Goal: Ask a question

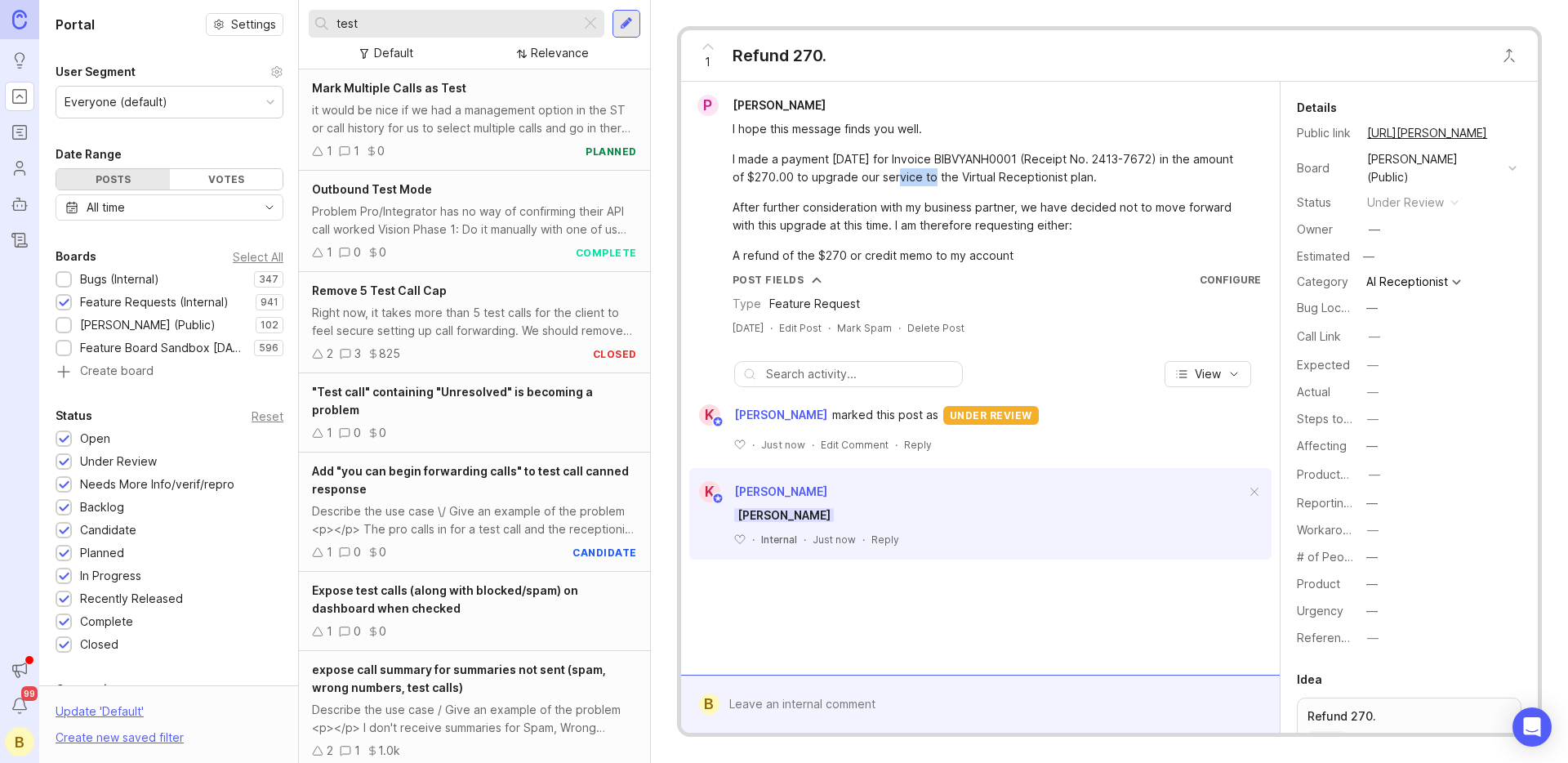
drag, startPoint x: 0, startPoint y: 0, endPoint x: 880, endPoint y: 179, distance: 898.0
click at [880, 179] on div "I made a payment [DATE] for Invoice BIBVYANH0001 (Receipt No. 2413-7672) in the…" at bounding box center [990, 168] width 514 height 36
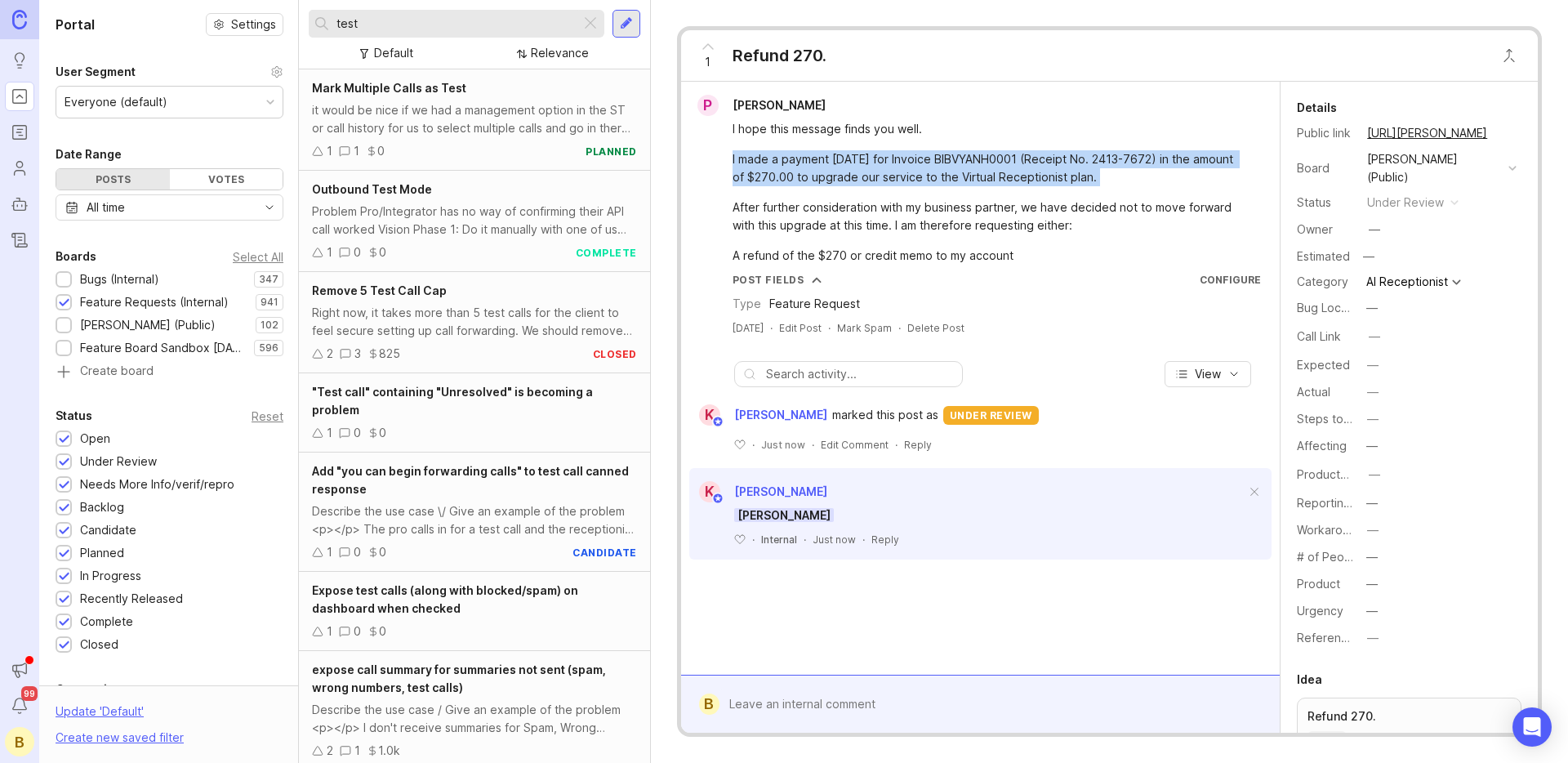
click at [880, 179] on div "I made a payment [DATE] for Invoice BIBVYANH0001 (Receipt No. 2413-7672) in the…" at bounding box center [990, 168] width 514 height 36
click at [954, 163] on div "I made a payment [DATE] for Invoice BIBVYANH0001 (Receipt No. 2413-7672) in the…" at bounding box center [990, 168] width 514 height 36
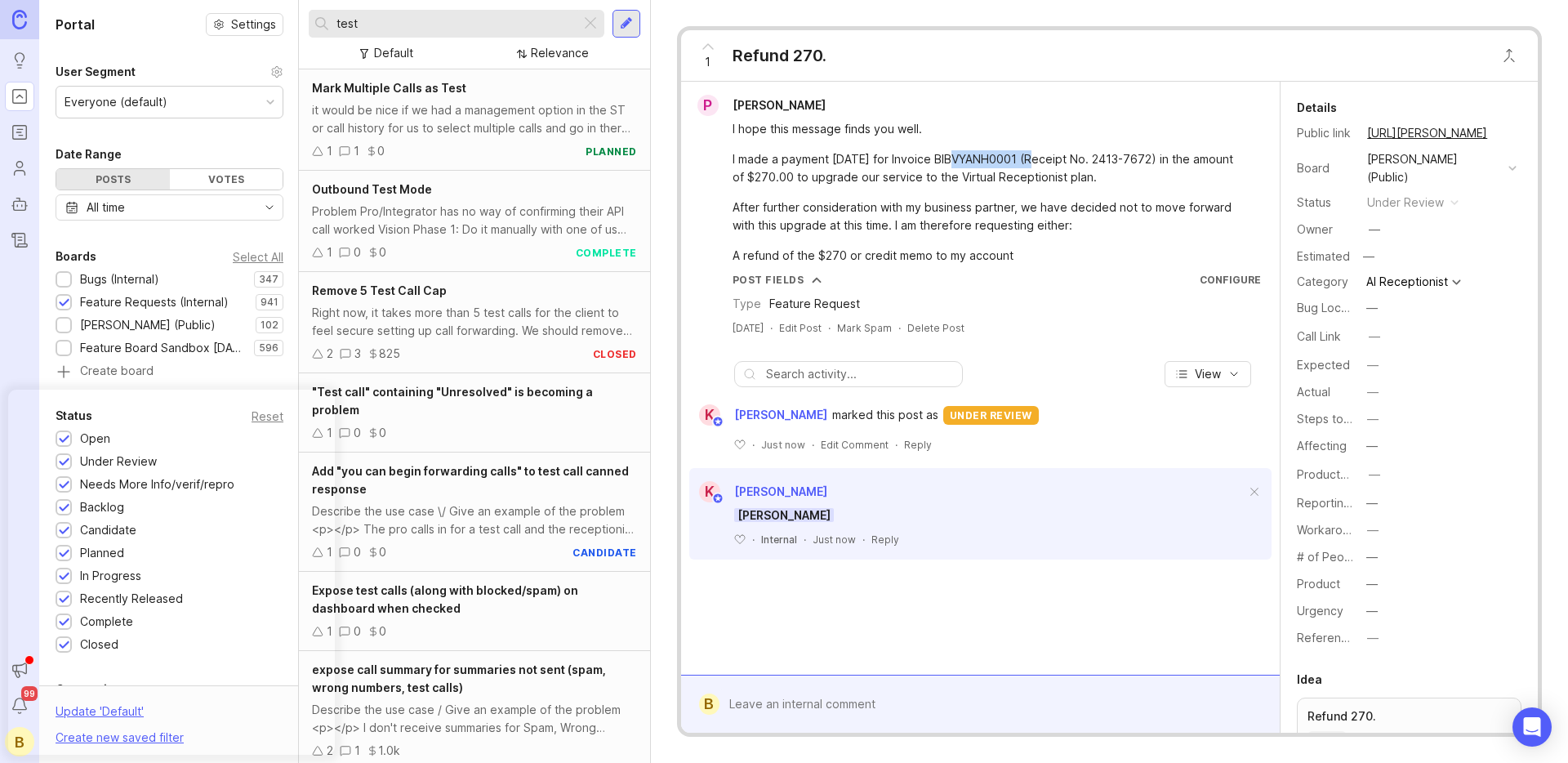
click at [954, 163] on div "I made a payment [DATE] for Invoice BIBVYANH0001 (Receipt No. 2413-7672) in the…" at bounding box center [990, 168] width 514 height 36
click at [971, 212] on div "After further consideration with my business partner, we have decided not to mo…" at bounding box center [990, 217] width 514 height 36
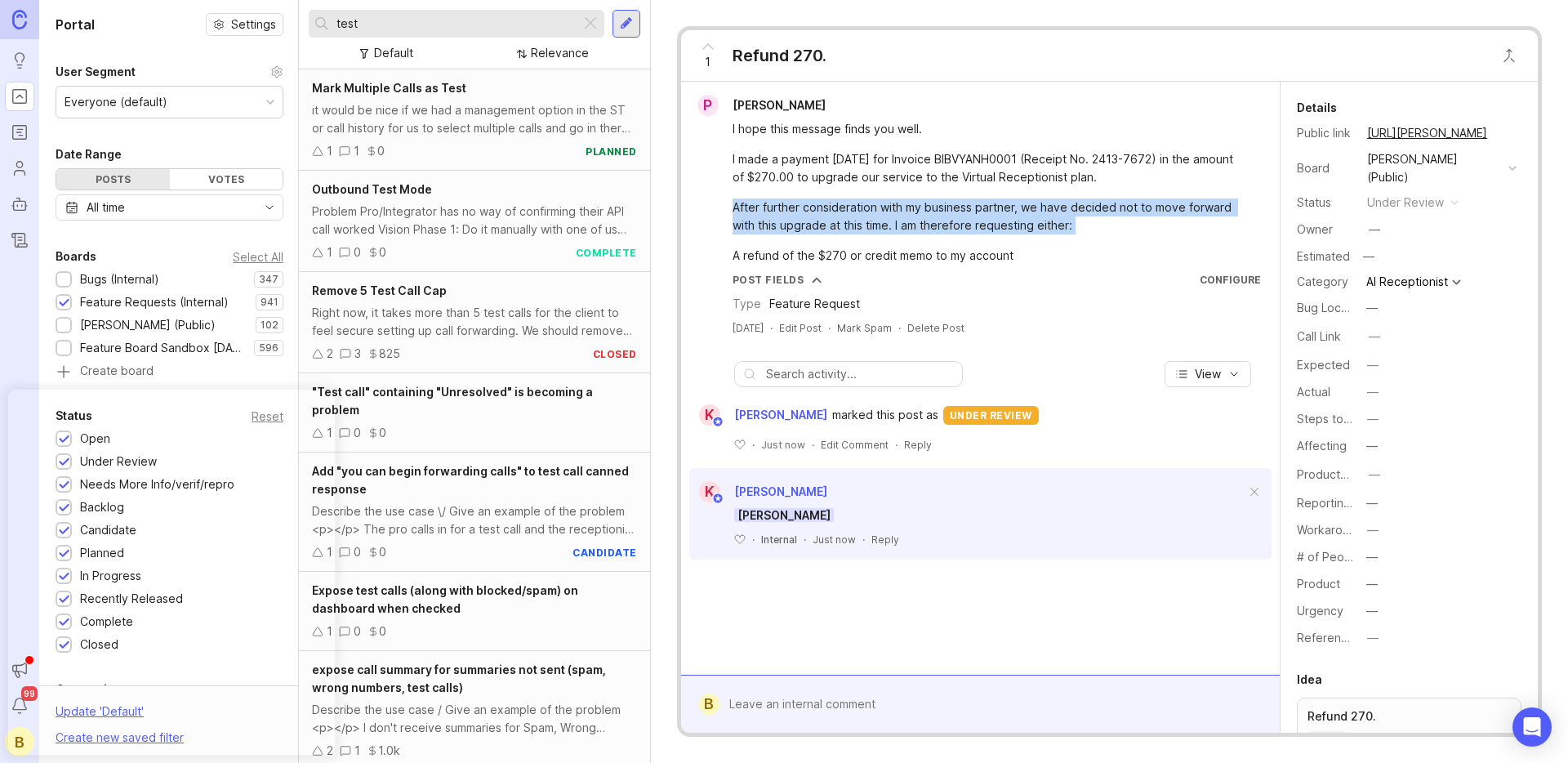
click at [972, 212] on div "After further consideration with my business partner, we have decided not to mo…" at bounding box center [990, 217] width 514 height 36
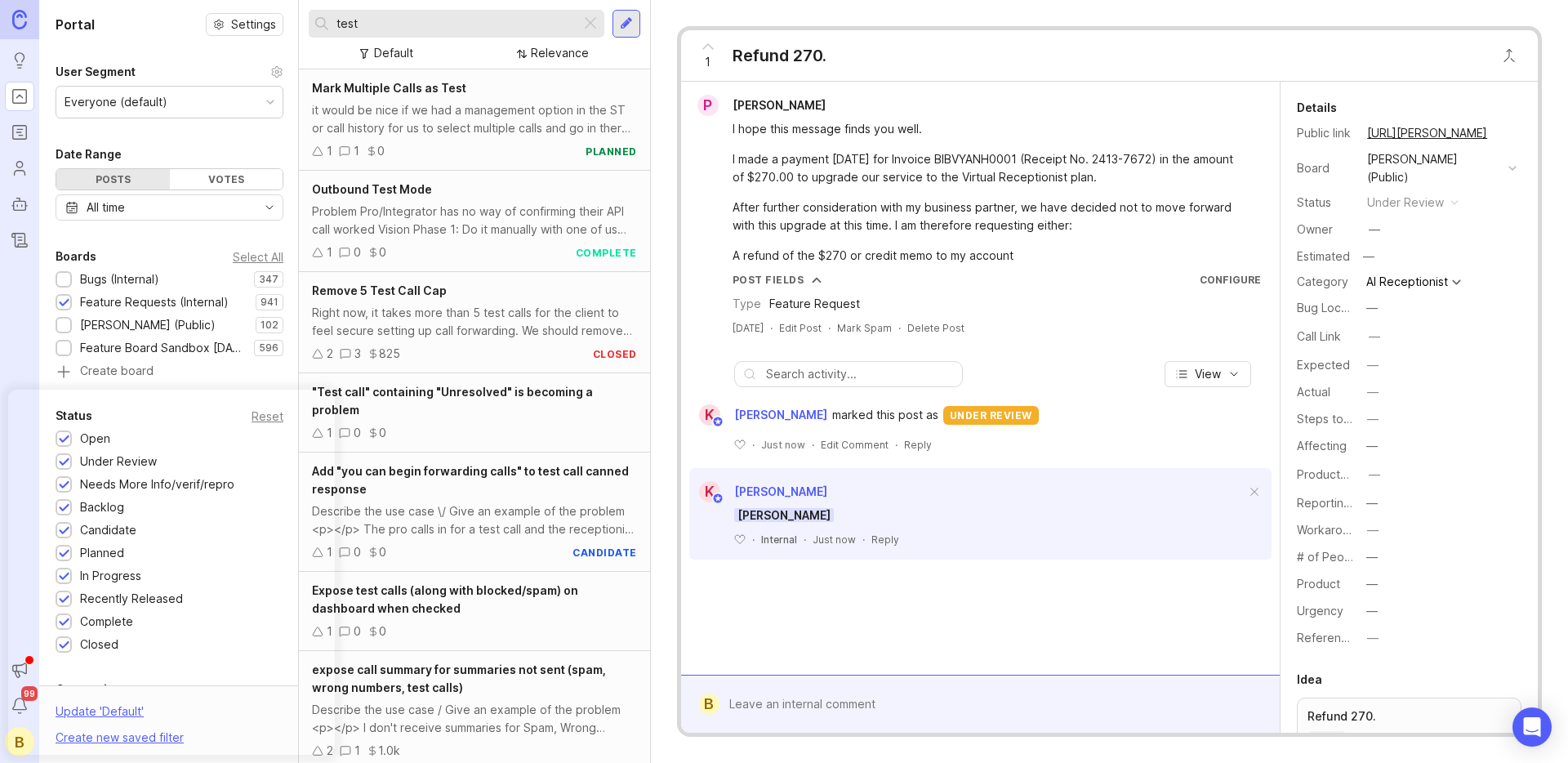
click at [1034, 222] on div "After further consideration with my business partner, we have decided not to mo…" at bounding box center [990, 217] width 514 height 36
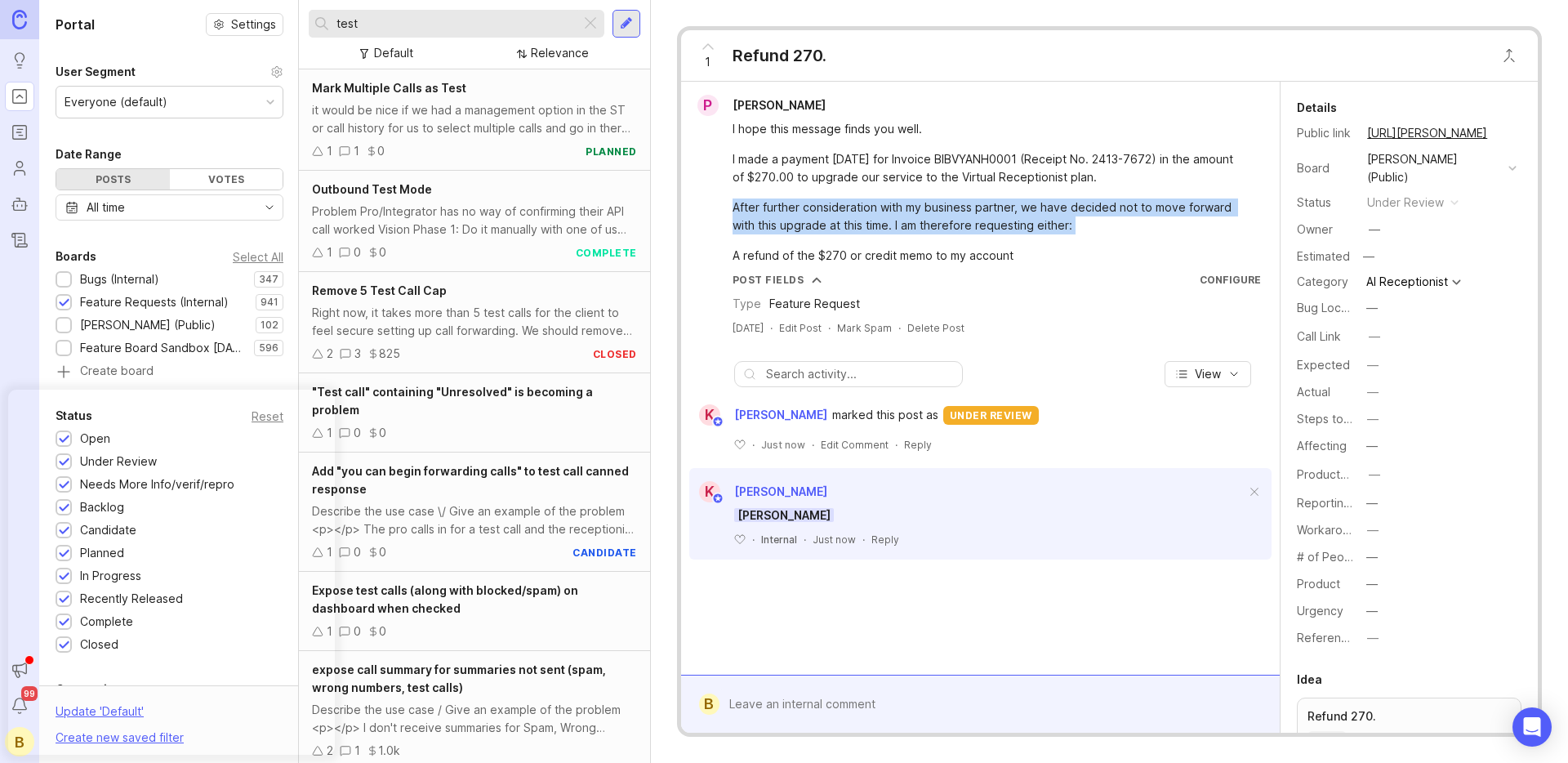
click at [1034, 222] on div "After further consideration with my business partner, we have decided not to mo…" at bounding box center [990, 217] width 514 height 36
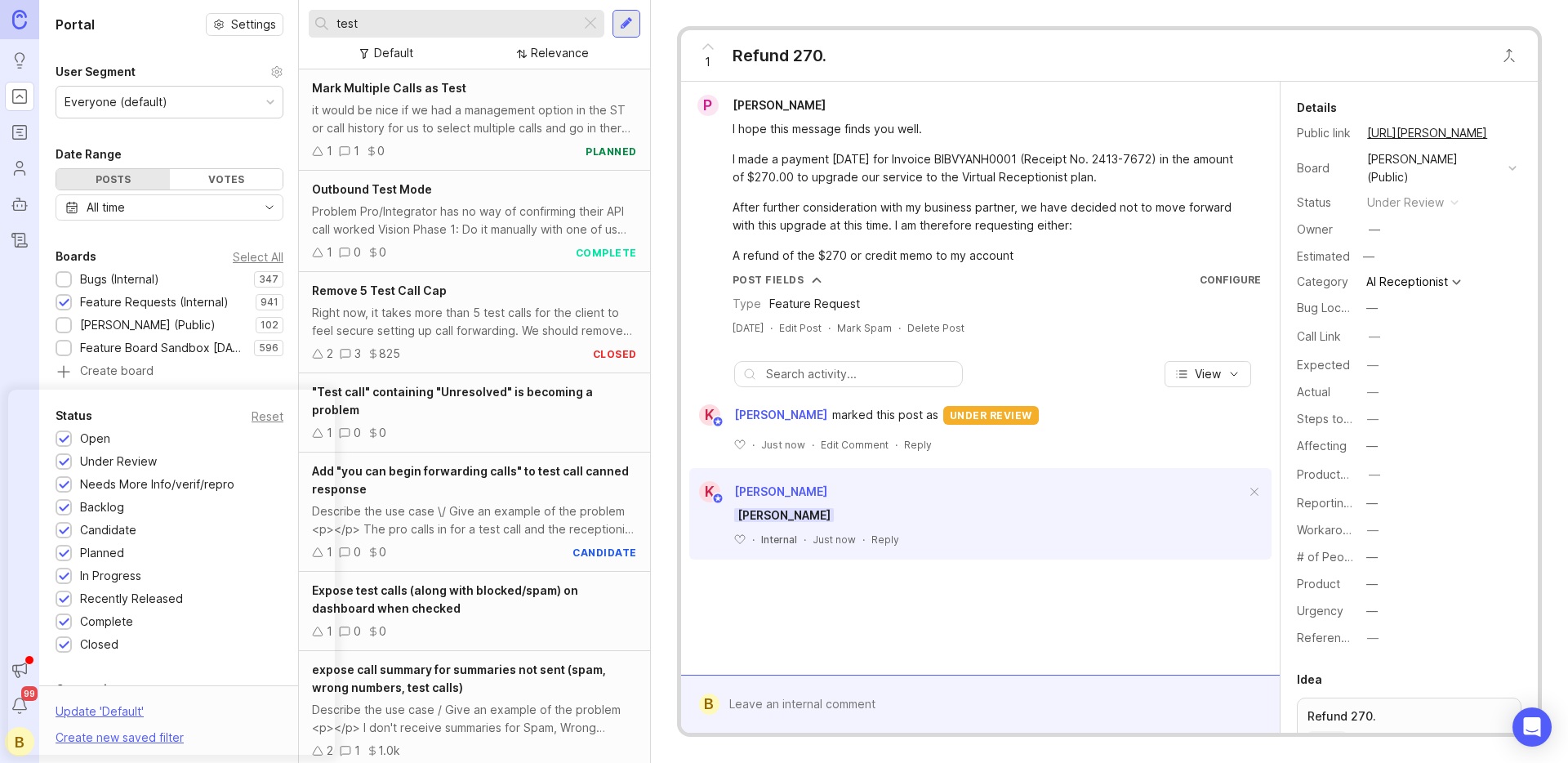
click at [922, 252] on div "A refund of the $270 or credit memo to my account" at bounding box center [990, 255] width 514 height 18
click at [828, 258] on div "A refund of the $270 or credit memo to my account" at bounding box center [990, 255] width 514 height 18
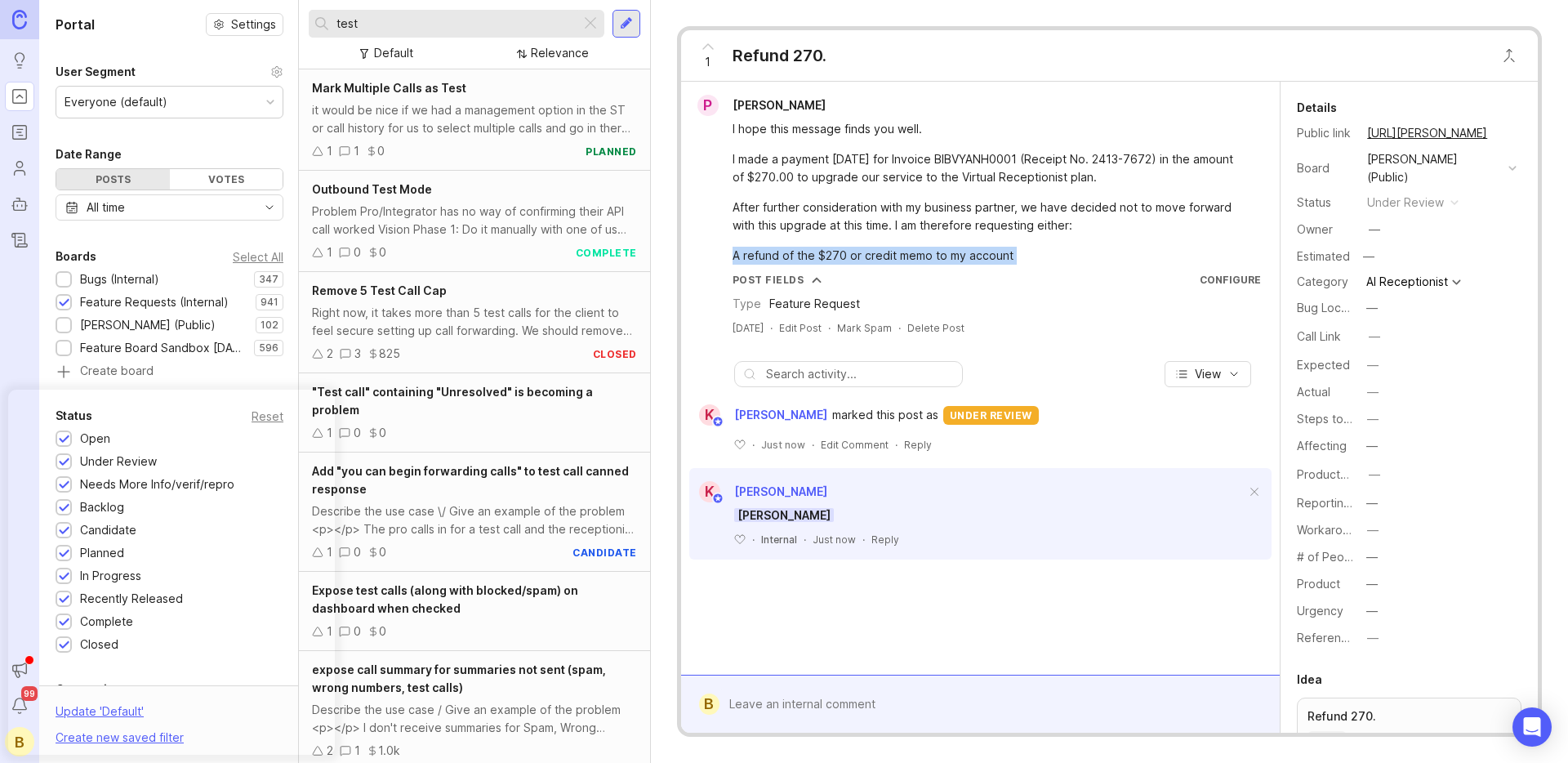
click at [828, 258] on div "A refund of the $270 or credit memo to my account" at bounding box center [990, 255] width 514 height 18
click at [795, 302] on div "Feature Request" at bounding box center [814, 304] width 91 height 18
click at [938, 144] on div "I hope this message finds you well. I made a payment [DATE] for Invoice BIBVYAN…" at bounding box center [990, 192] width 514 height 144
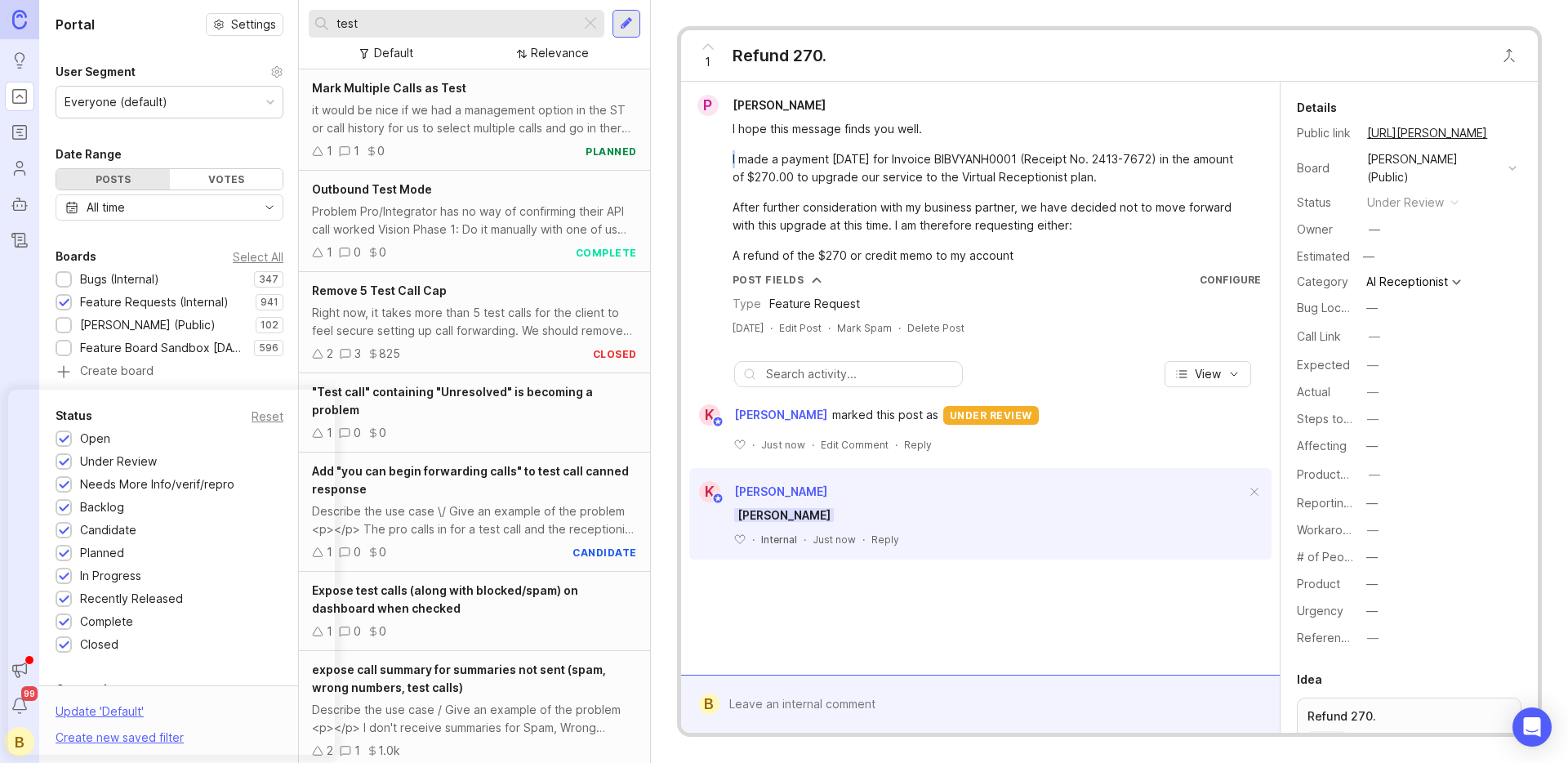
click at [937, 147] on div "I hope this message finds you well. I made a payment [DATE] for Invoice BIBVYAN…" at bounding box center [990, 192] width 514 height 144
click at [936, 146] on div "I hope this message finds you well. I made a payment [DATE] for Invoice BIBVYAN…" at bounding box center [990, 192] width 514 height 144
click at [937, 148] on div "I hope this message finds you well. I made a payment [DATE] for Invoice BIBVYAN…" at bounding box center [990, 192] width 514 height 144
click at [835, 167] on div "I made a payment [DATE] for Invoice BIBVYANH0001 (Receipt No. 2413-7672) in the…" at bounding box center [990, 168] width 514 height 36
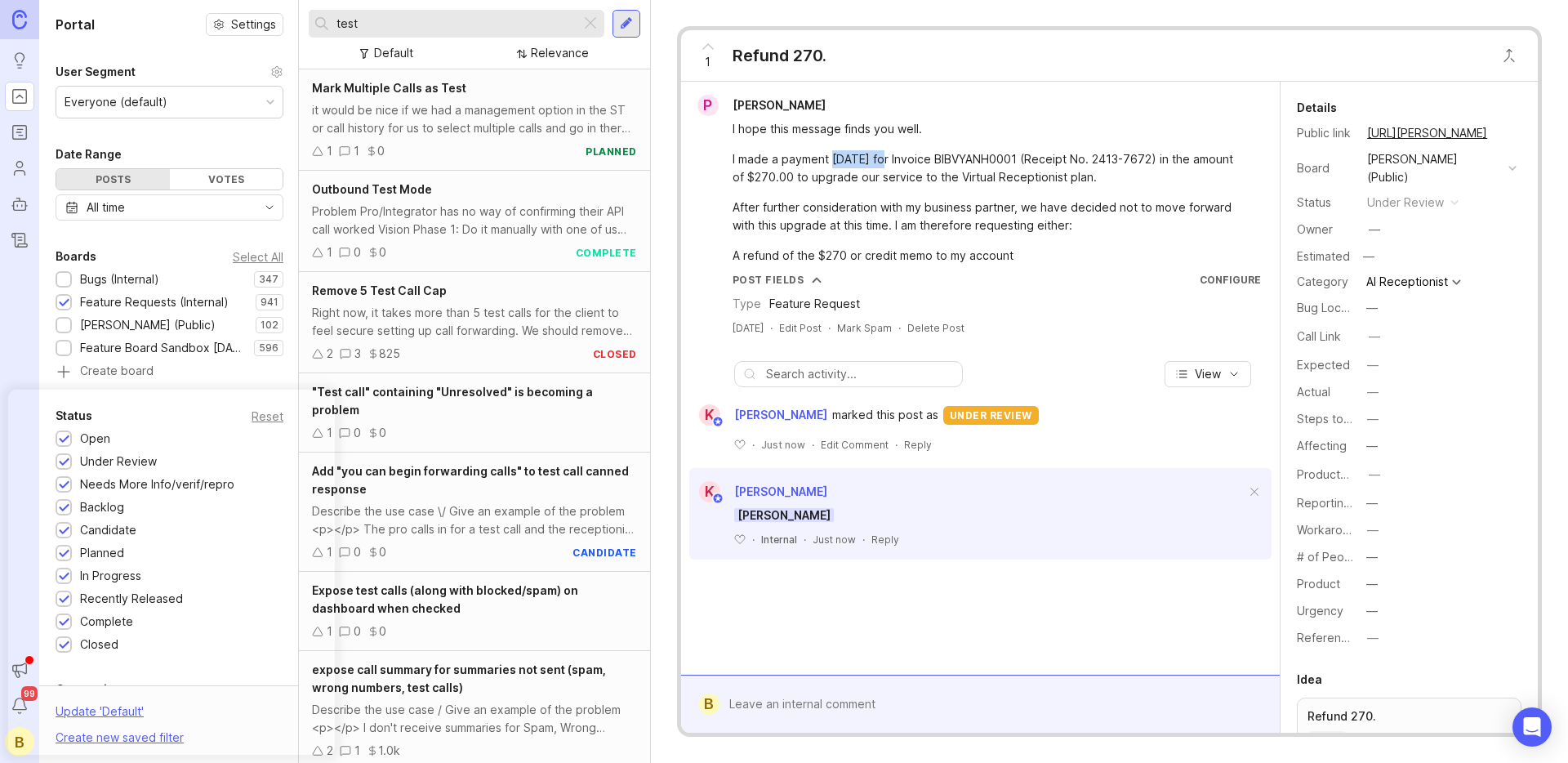
click at [835, 167] on div "I made a payment [DATE] for Invoice BIBVYANH0001 (Receipt No. 2413-7672) in the…" at bounding box center [990, 168] width 514 height 36
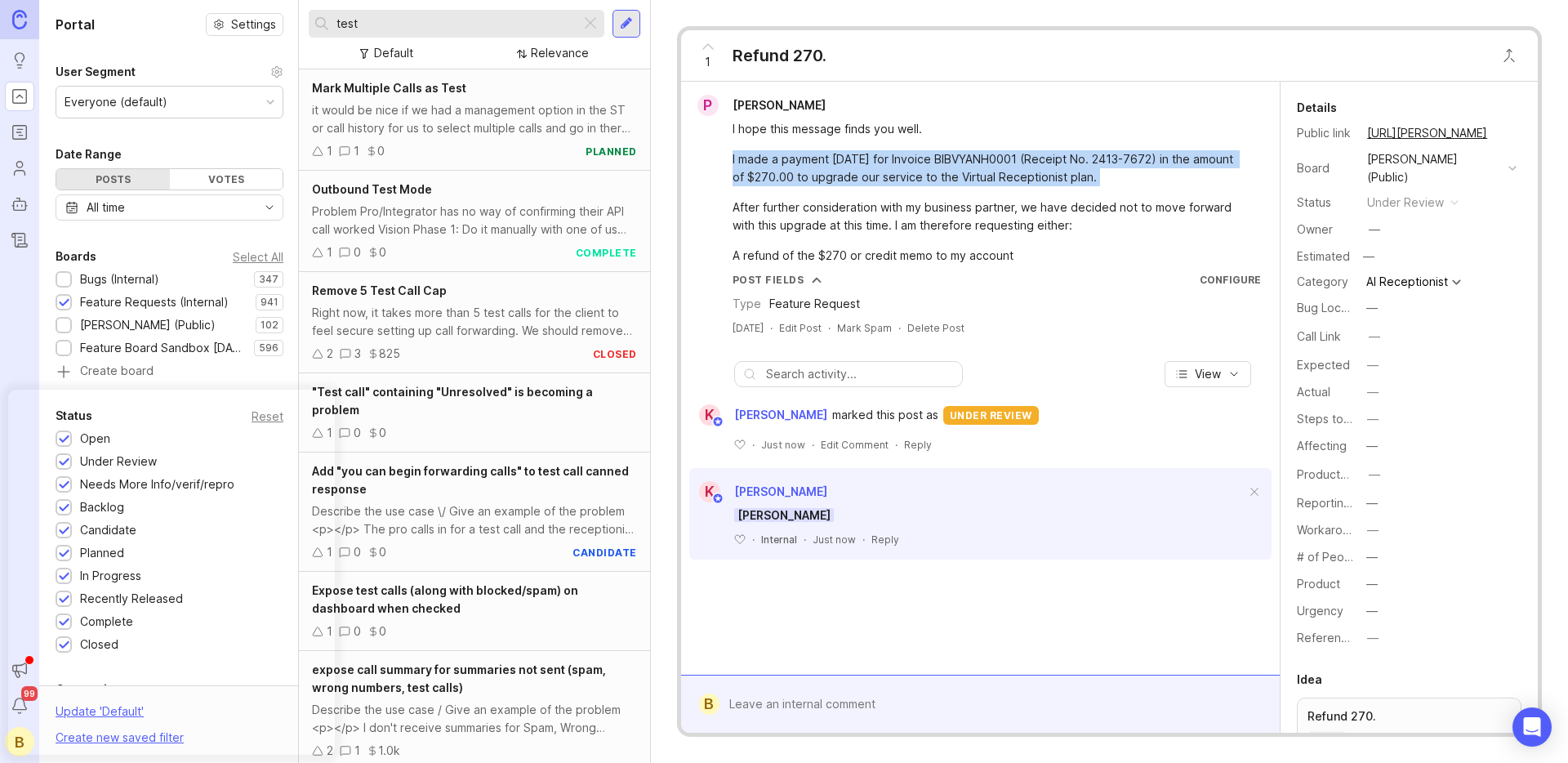
click at [835, 167] on div "I made a payment [DATE] for Invoice BIBVYANH0001 (Receipt No. 2413-7672) in the…" at bounding box center [990, 168] width 514 height 36
click at [932, 161] on div "I made a payment [DATE] for Invoice BIBVYANH0001 (Receipt No. 2413-7672) in the…" at bounding box center [990, 168] width 514 height 36
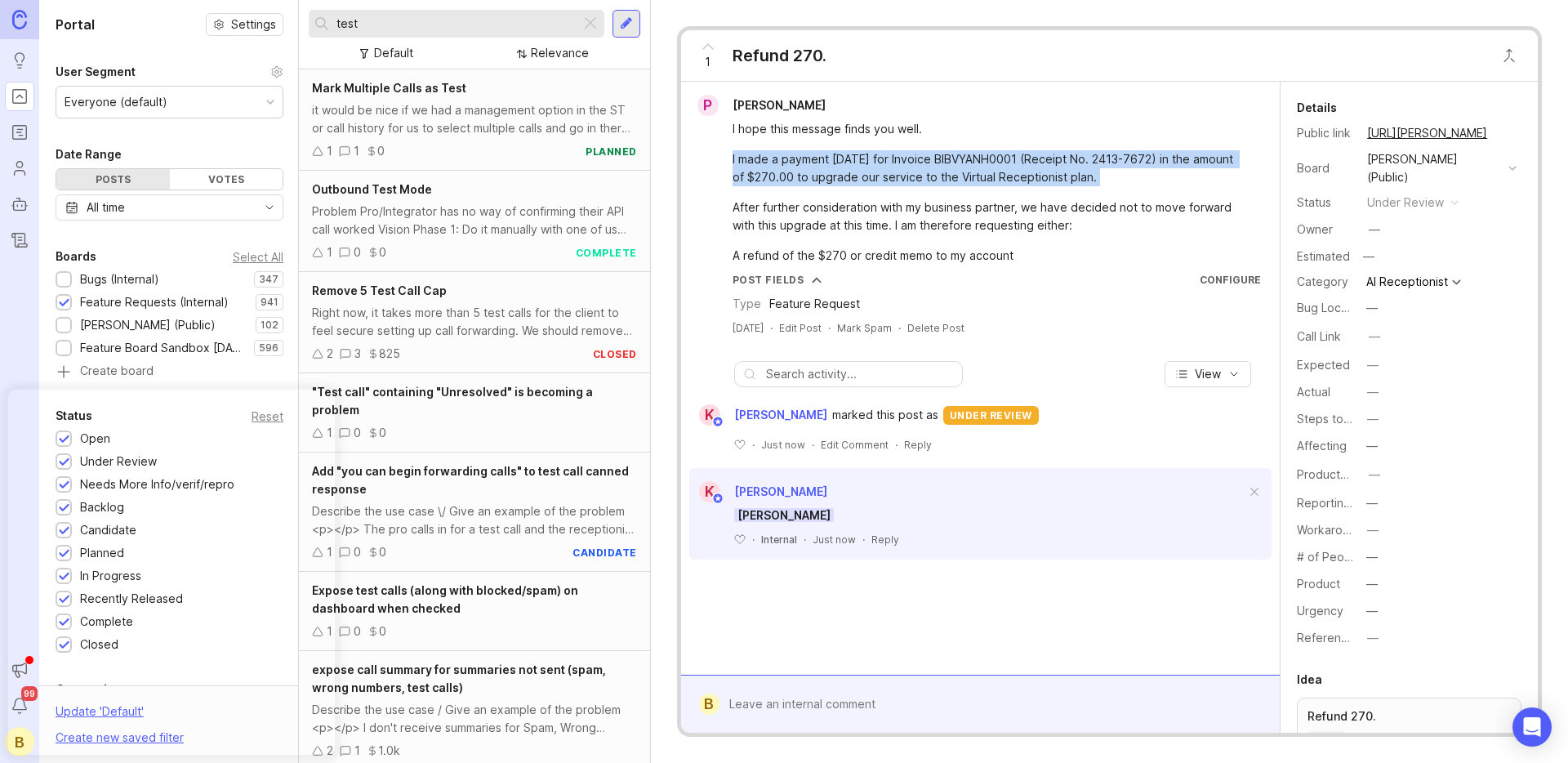
click at [930, 163] on div "I made a payment [DATE] for Invoice BIBVYANH0001 (Receipt No. 2413-7672) in the…" at bounding box center [990, 168] width 514 height 36
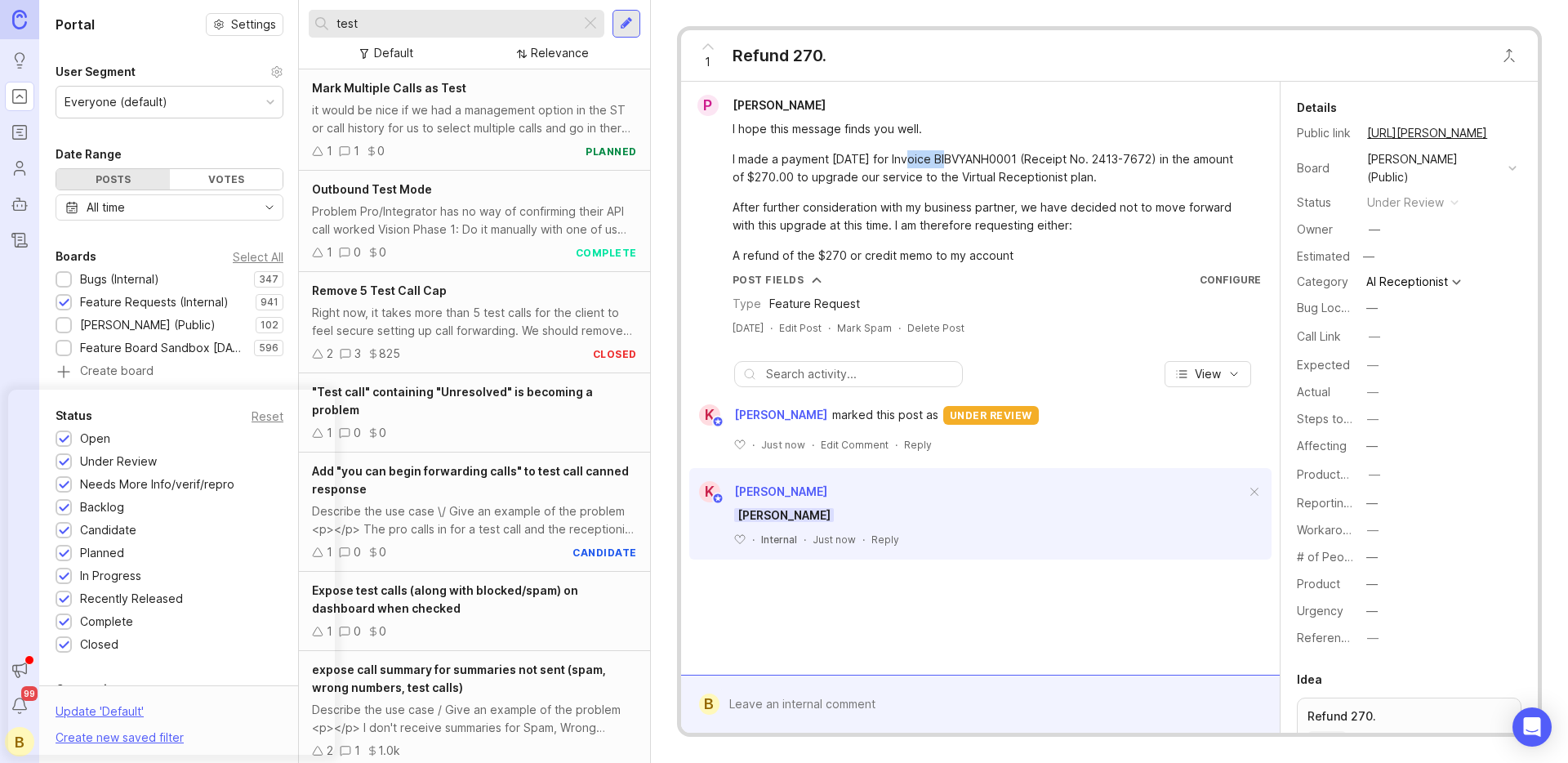
click at [930, 163] on div "I made a payment [DATE] for Invoice BIBVYANH0001 (Receipt No. 2413-7672) in the…" at bounding box center [990, 168] width 514 height 36
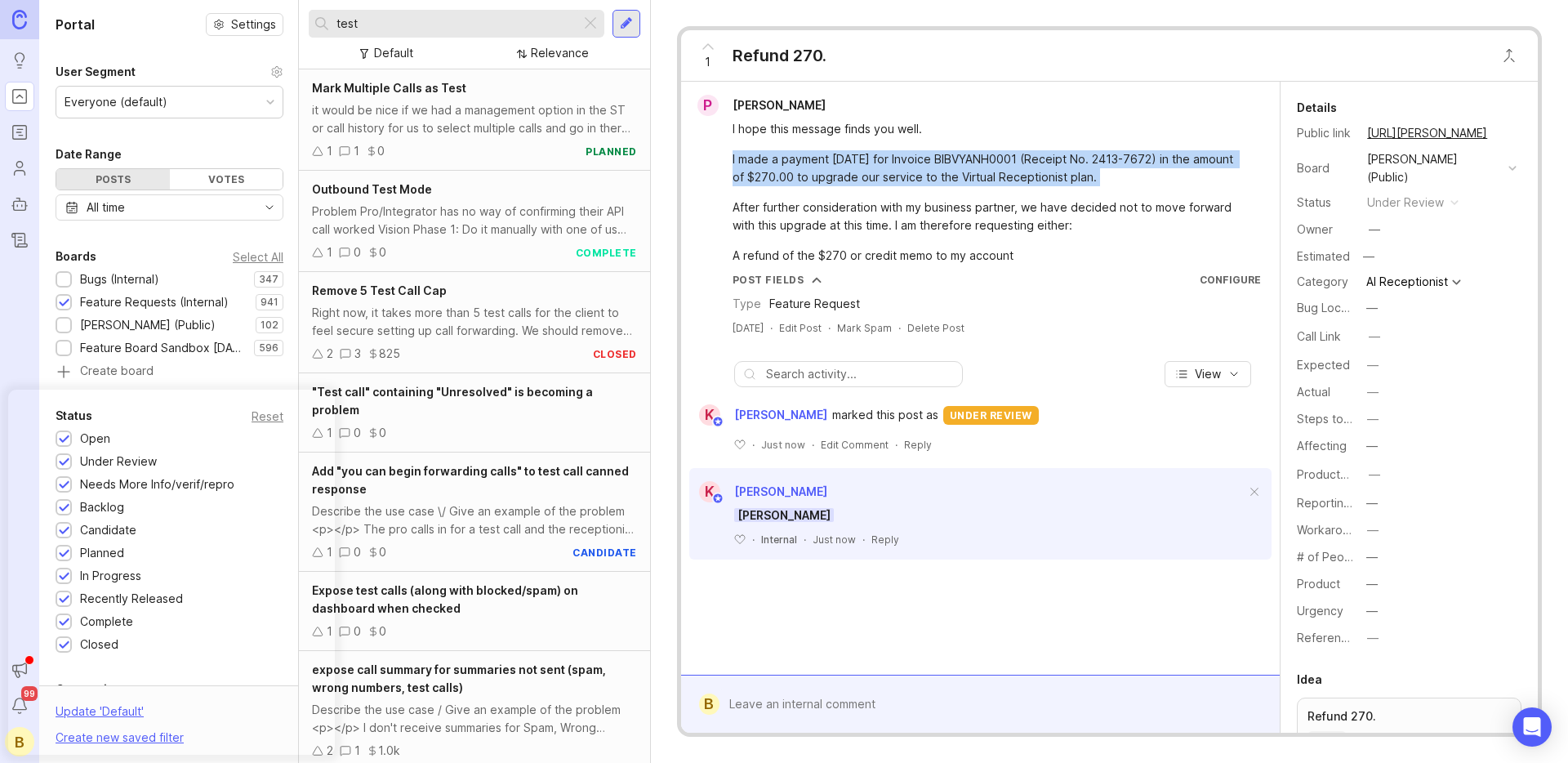
click at [930, 163] on div "I made a payment [DATE] for Invoice BIBVYANH0001 (Receipt No. 2413-7672) in the…" at bounding box center [990, 168] width 514 height 36
click at [929, 164] on div "I made a payment [DATE] for Invoice BIBVYANH0001 (Receipt No. 2413-7672) in the…" at bounding box center [990, 168] width 514 height 36
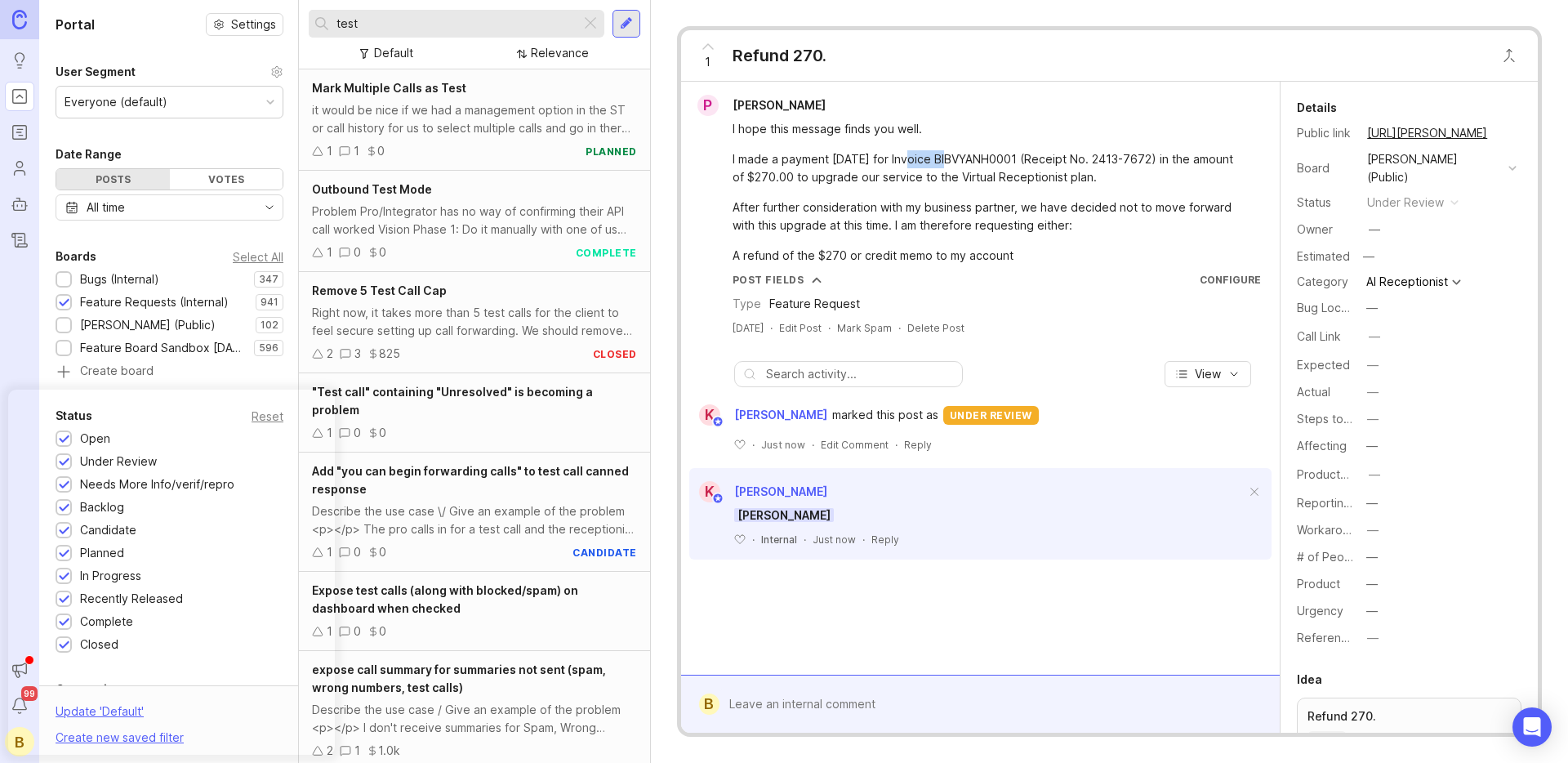
click at [929, 164] on div "I made a payment [DATE] for Invoice BIBVYANH0001 (Receipt No. 2413-7672) in the…" at bounding box center [990, 168] width 514 height 36
click at [880, 166] on div "I made a payment [DATE] for Invoice BIBVYANH0001 (Receipt No. 2413-7672) in the…" at bounding box center [990, 168] width 514 height 36
drag, startPoint x: 1112, startPoint y: 179, endPoint x: 820, endPoint y: 156, distance: 292.9
click at [820, 156] on div "I made a payment [DATE] for Invoice BIBVYANH0001 (Receipt No. 2413-7672) in the…" at bounding box center [990, 168] width 514 height 36
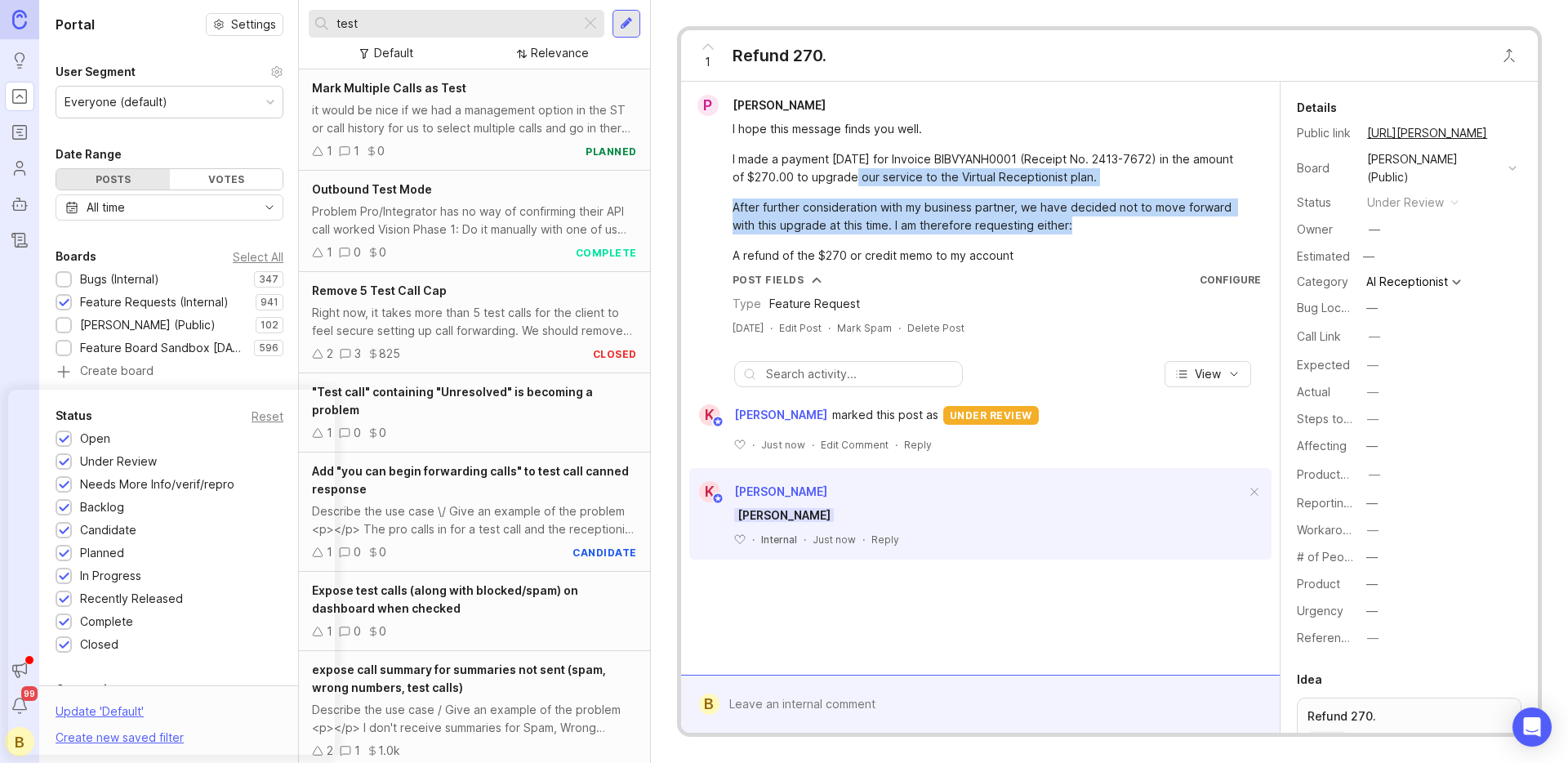
drag, startPoint x: 1072, startPoint y: 229, endPoint x: 818, endPoint y: 180, distance: 258.7
click at [833, 180] on div "I hope this message finds you well. I made a payment [DATE] for Invoice BIBVYAN…" at bounding box center [990, 192] width 514 height 144
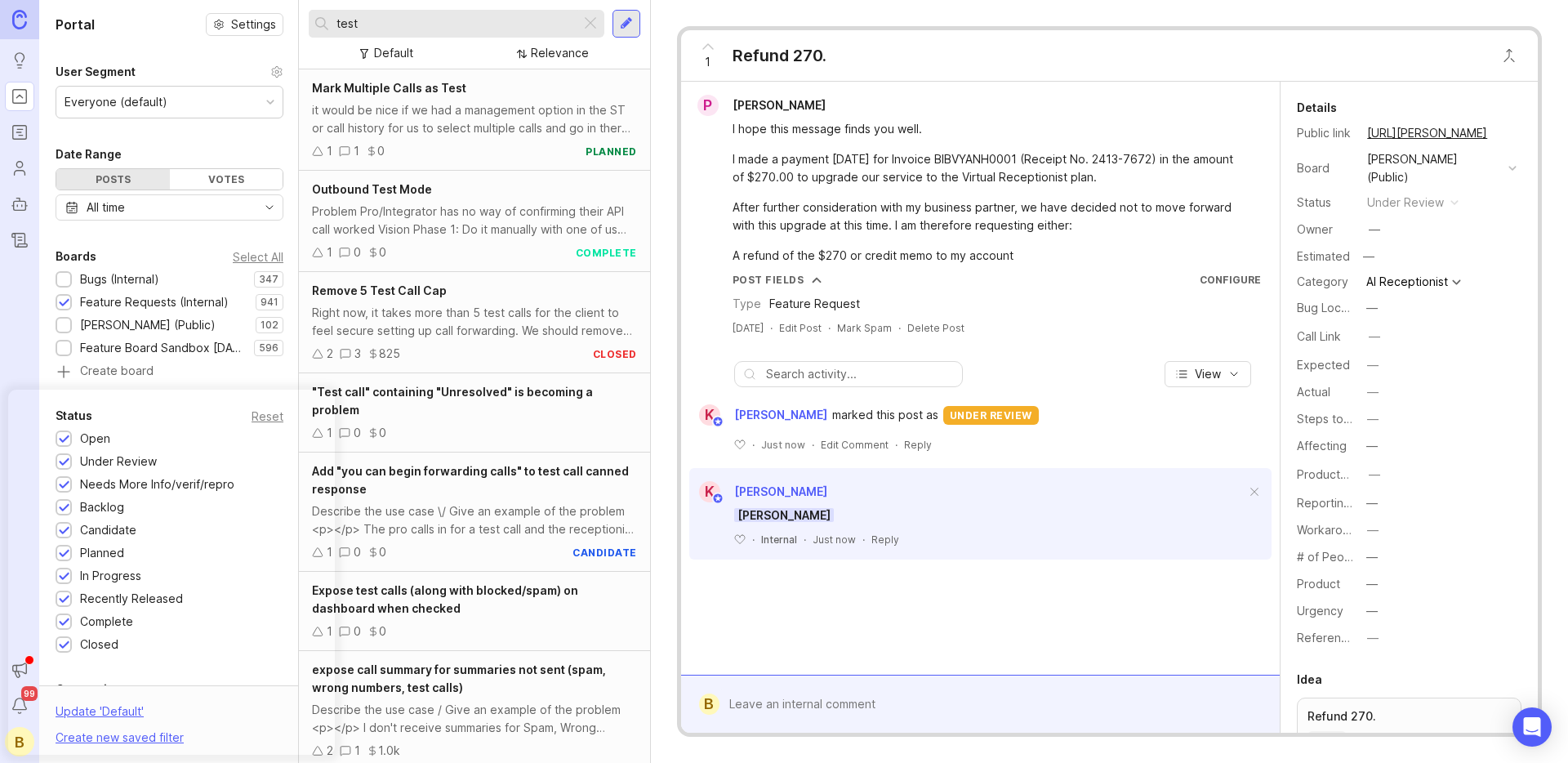
drag, startPoint x: 782, startPoint y: 178, endPoint x: 767, endPoint y: 159, distance: 24.2
click at [781, 177] on div "I made a payment [DATE] for Invoice BIBVYANH0001 (Receipt No. 2413-7672) in the…" at bounding box center [990, 168] width 514 height 36
drag, startPoint x: 727, startPoint y: 133, endPoint x: 707, endPoint y: 131, distance: 20.1
click at [722, 133] on div "I hope this message finds you well. I made a payment [DATE] for Invoice BIBVYAN…" at bounding box center [981, 191] width 586 height 149
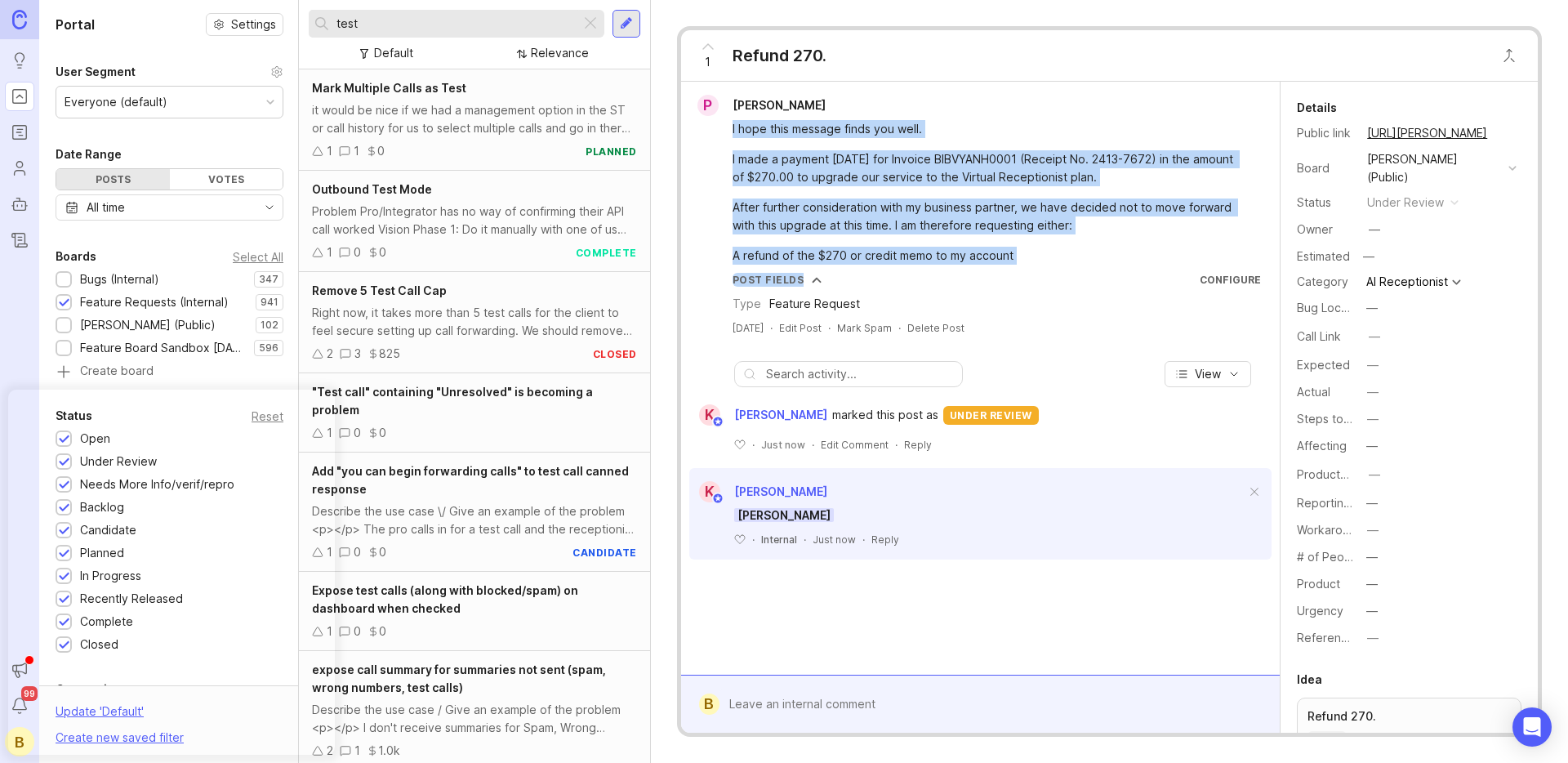
drag, startPoint x: 705, startPoint y: 127, endPoint x: 1041, endPoint y: 285, distance: 371.3
click at [1041, 282] on div "P [PERSON_NAME] I hope this message finds you well. I made a payment [DATE] for…" at bounding box center [981, 215] width 586 height 241
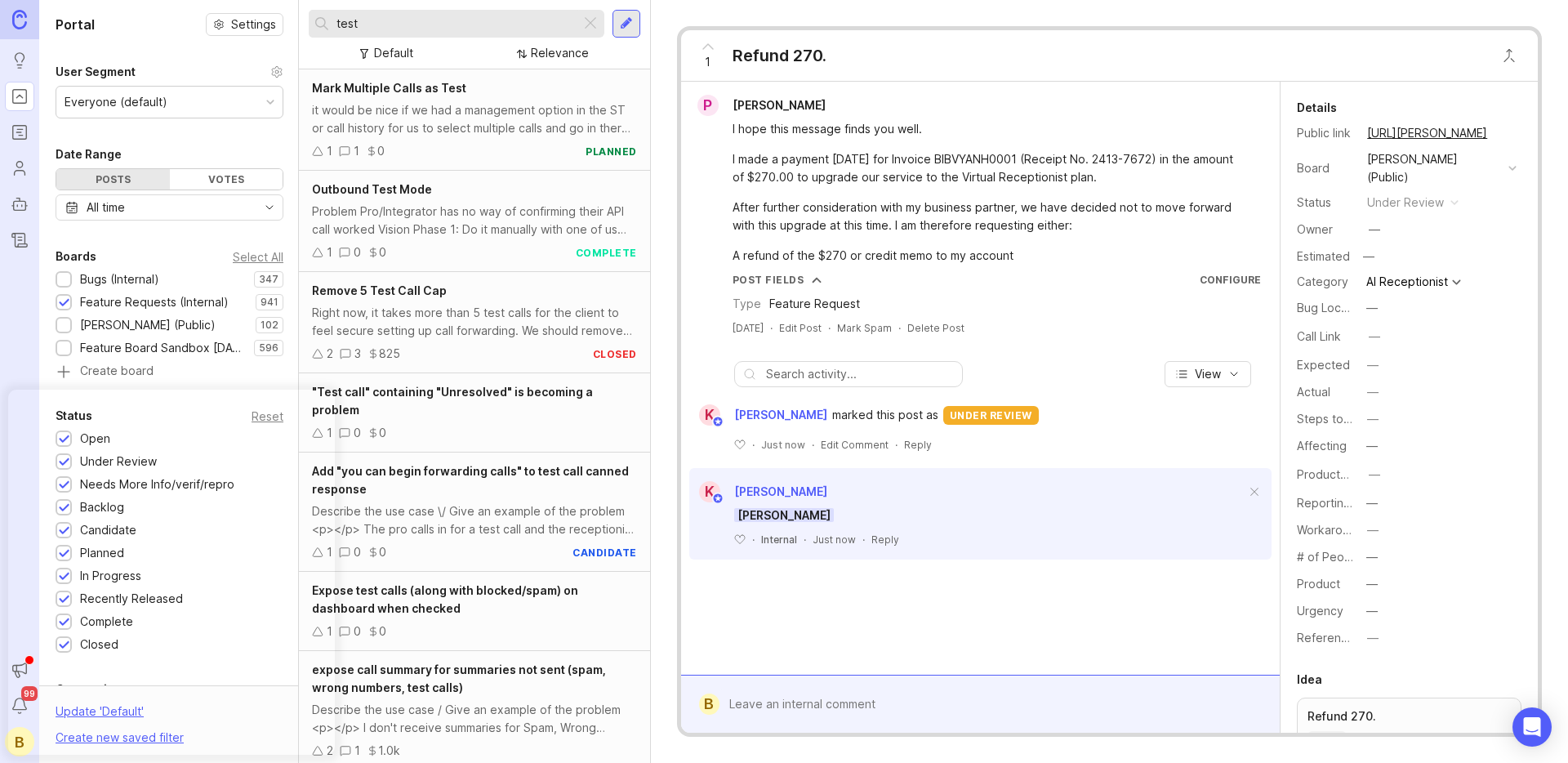
click at [829, 378] on input "text" at bounding box center [860, 374] width 188 height 18
click at [1032, 252] on div "A refund of the $270 or credit memo to my account" at bounding box center [990, 255] width 514 height 18
